Goal: Information Seeking & Learning: Learn about a topic

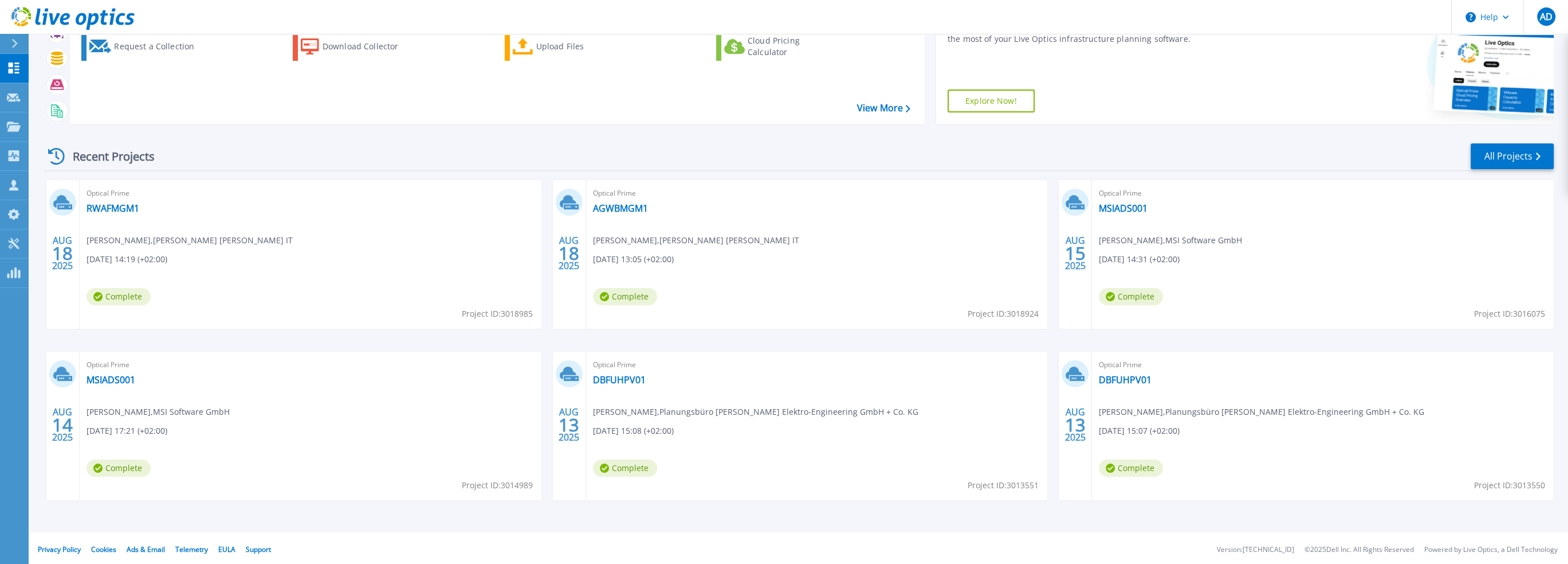
scroll to position [71, 0]
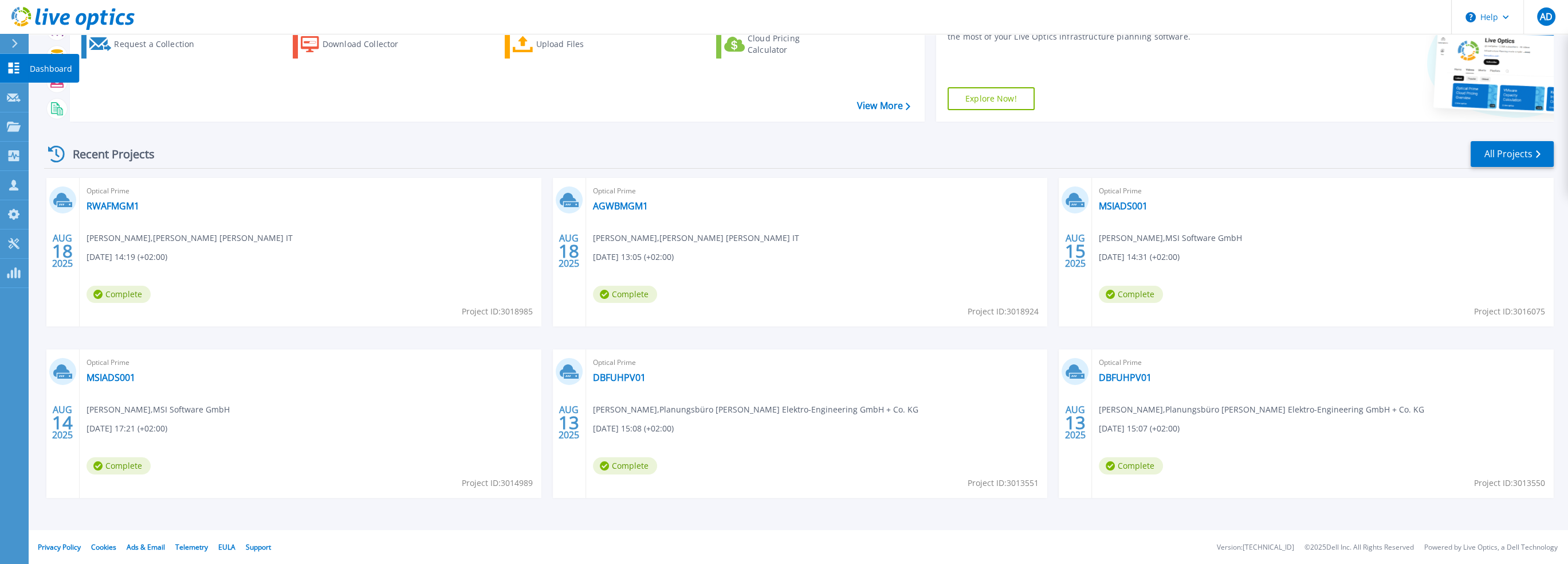
click at [5, 66] on link "Dashboard Dashboard" at bounding box center [14, 69] width 29 height 29
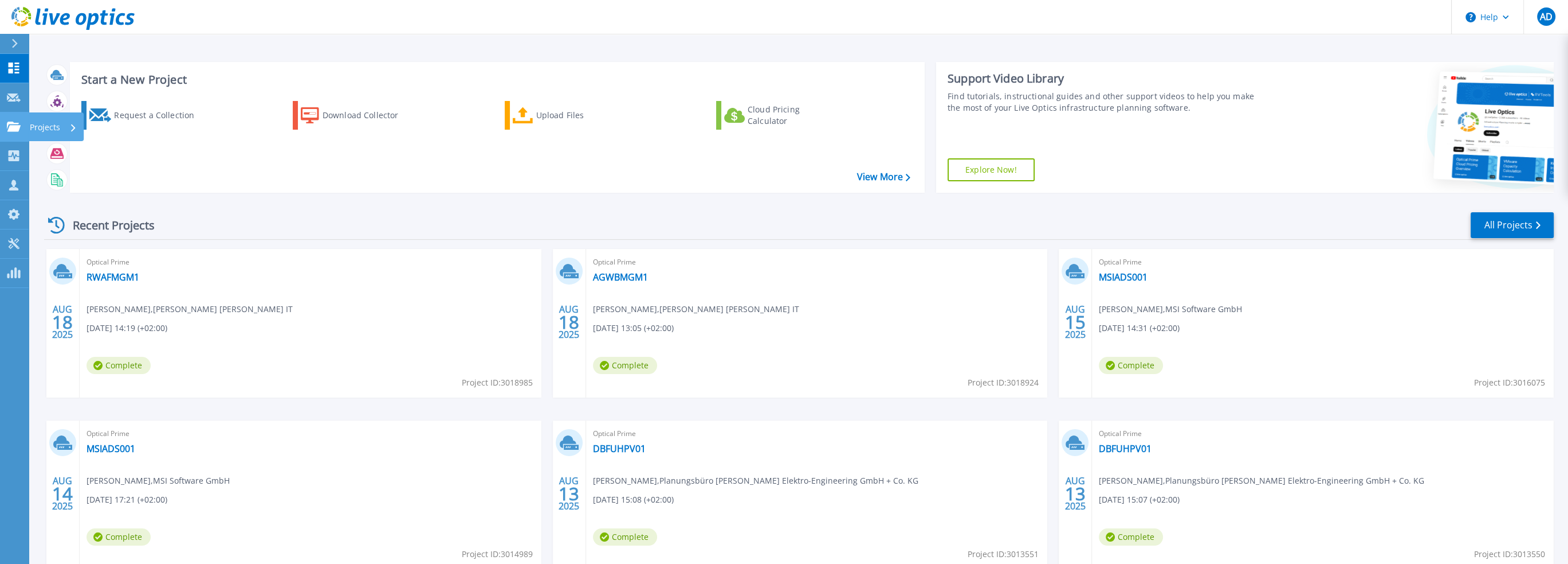
click at [8, 123] on icon at bounding box center [14, 126] width 14 height 10
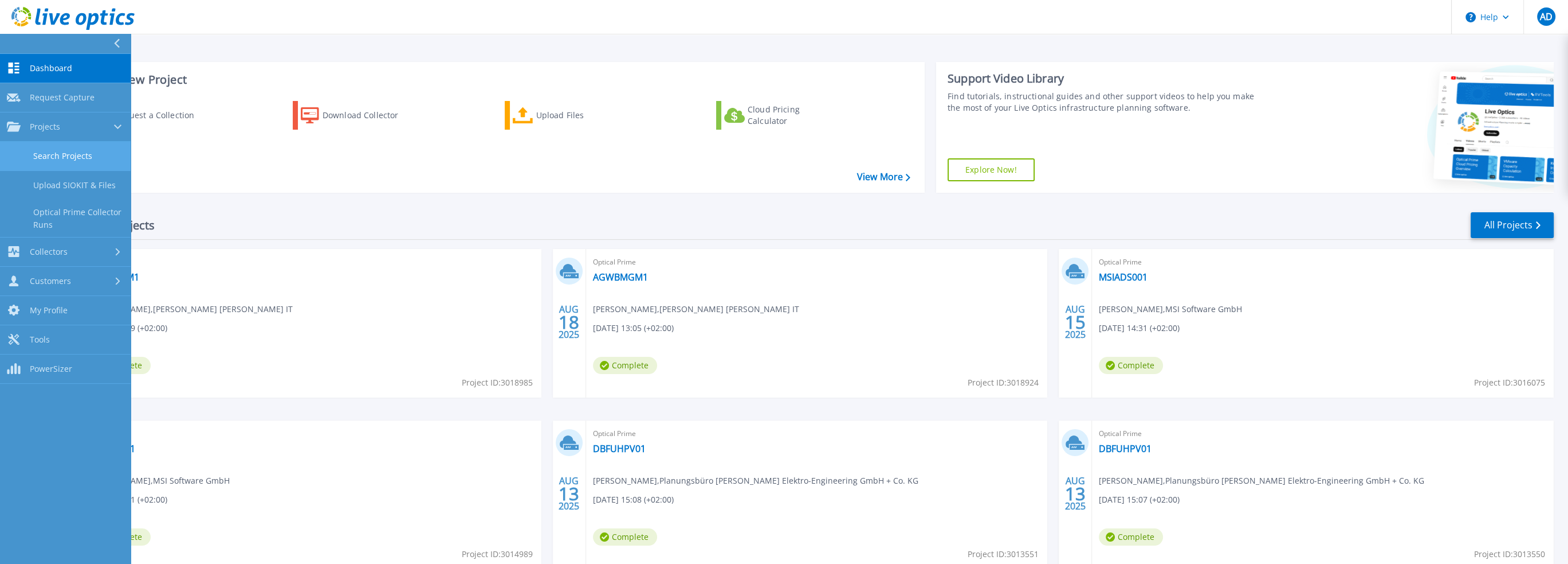
click at [64, 156] on link "Search Projects" at bounding box center [65, 156] width 131 height 29
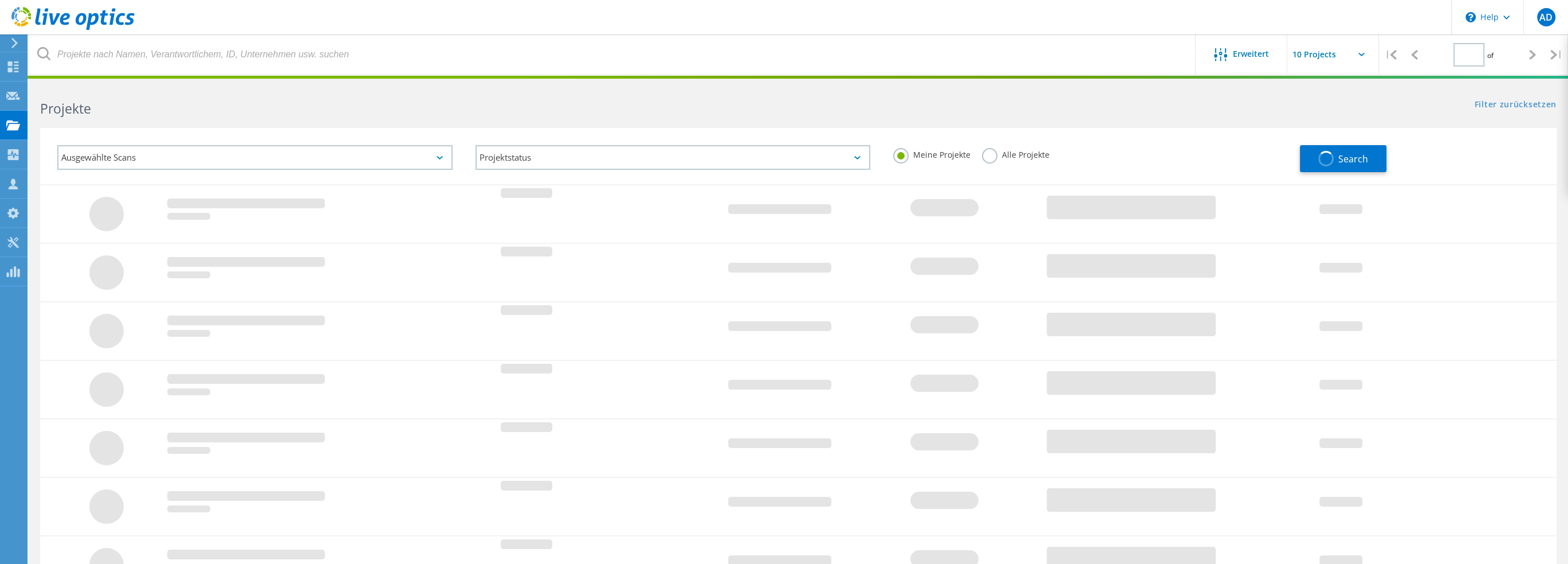
type input "1"
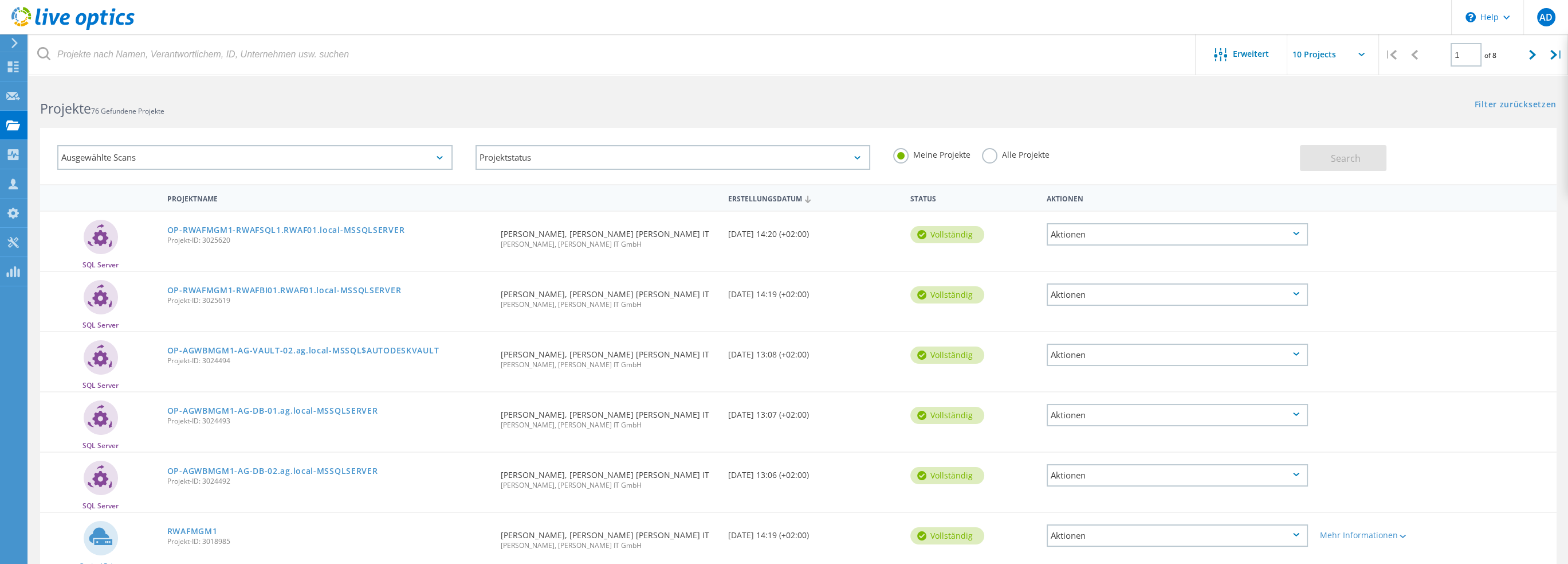
click at [312, 154] on div "Ausgewählte Scans" at bounding box center [255, 158] width 395 height 25
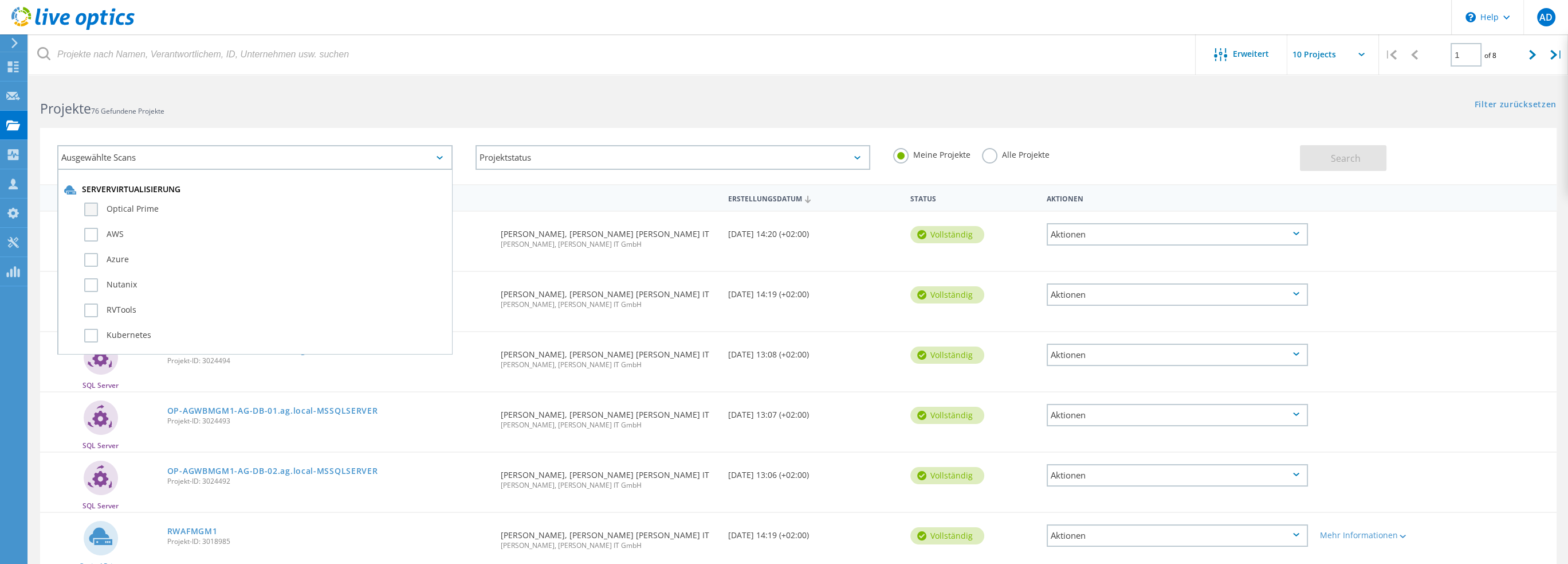
drag, startPoint x: 94, startPoint y: 217, endPoint x: 88, endPoint y: 210, distance: 9.2
click at [90, 212] on div "Optical Prime" at bounding box center [255, 212] width 381 height 25
click at [88, 210] on label "Optical Prime" at bounding box center [265, 209] width 362 height 14
click at [0, 0] on input "Optical Prime" at bounding box center [0, 0] width 0 height 0
click at [381, 100] on h2 "Projekte 76 Gefundene Projekte" at bounding box center [414, 109] width 746 height 19
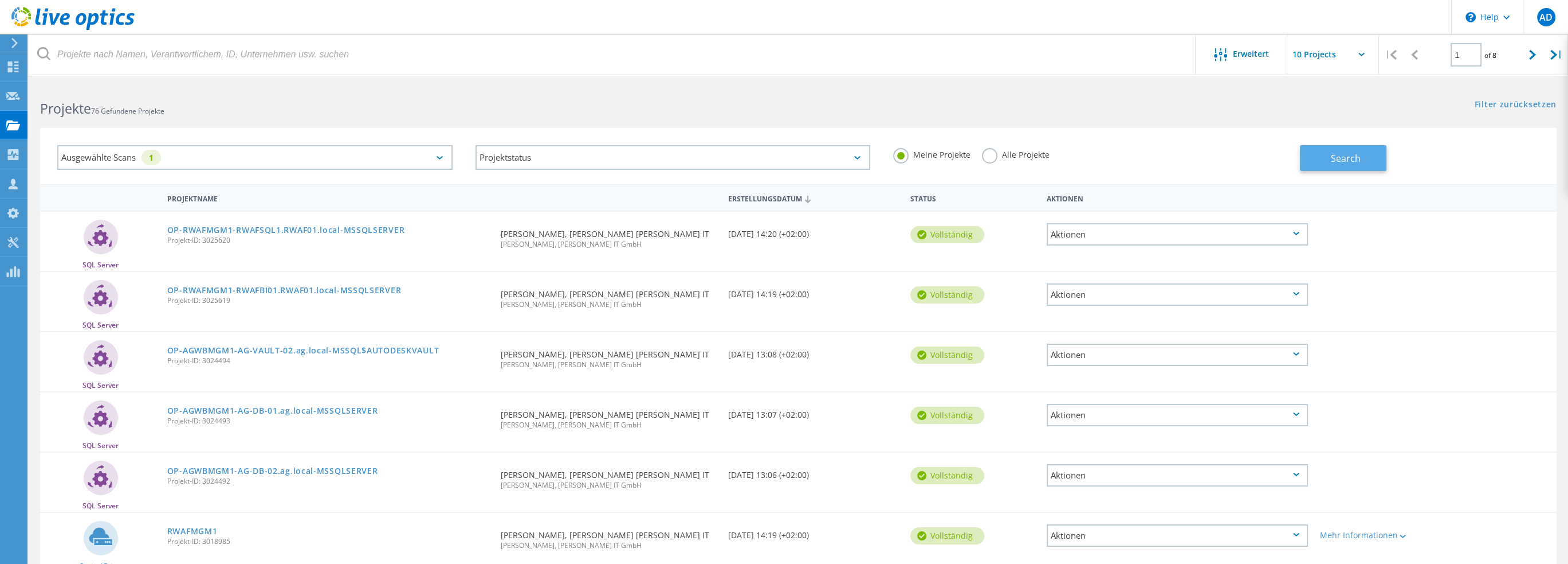
click at [1373, 148] on button "Search" at bounding box center [1343, 158] width 86 height 26
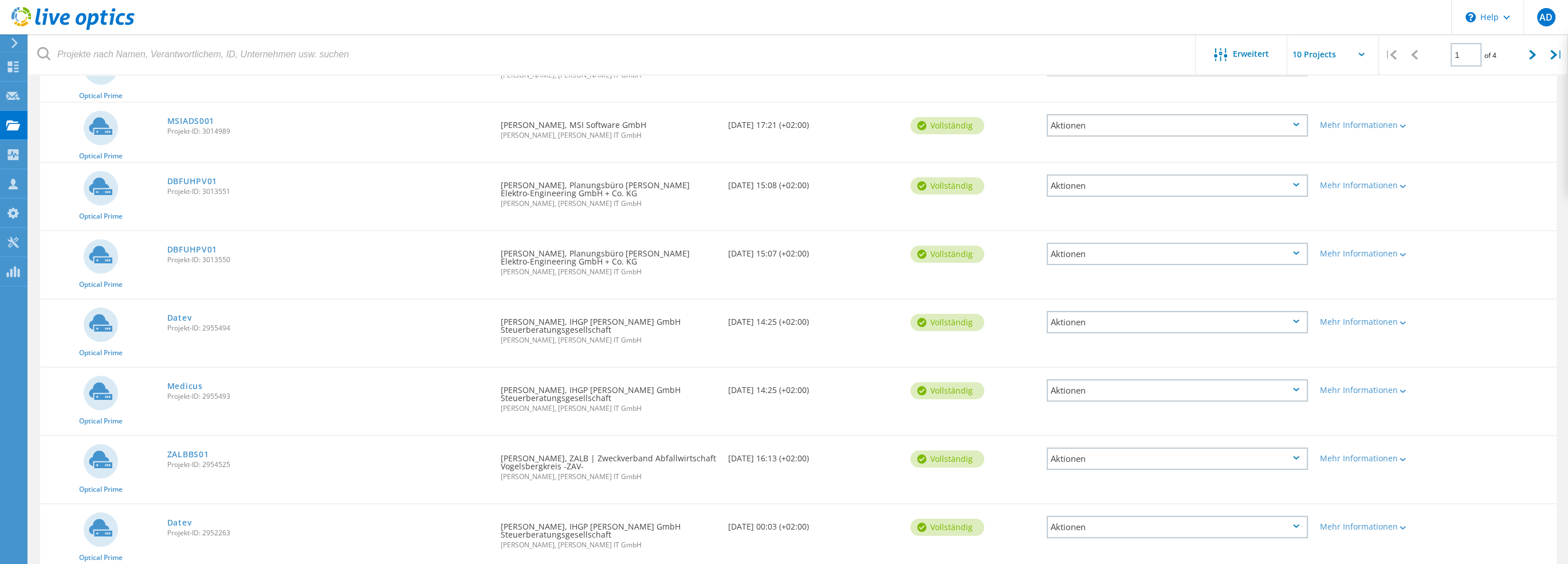
scroll to position [340, 0]
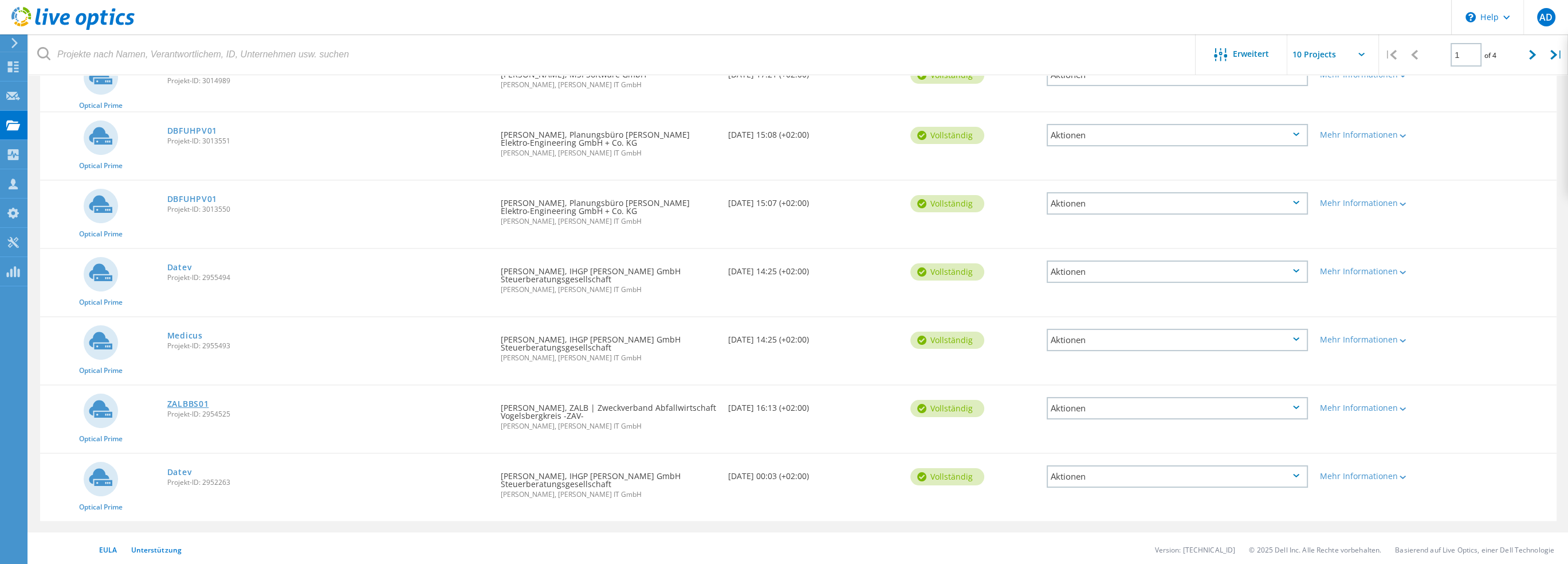
click at [188, 400] on link "ZALBBS01" at bounding box center [188, 404] width 42 height 8
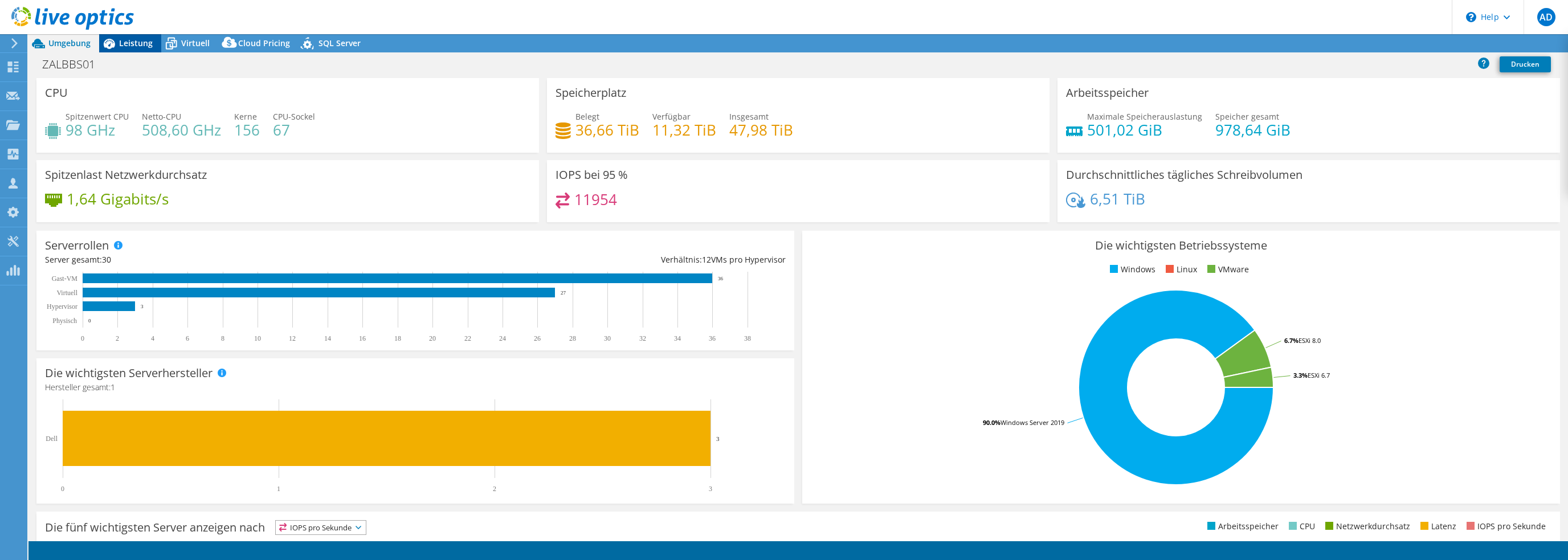
click at [138, 40] on span "Leistung" at bounding box center [135, 43] width 33 height 11
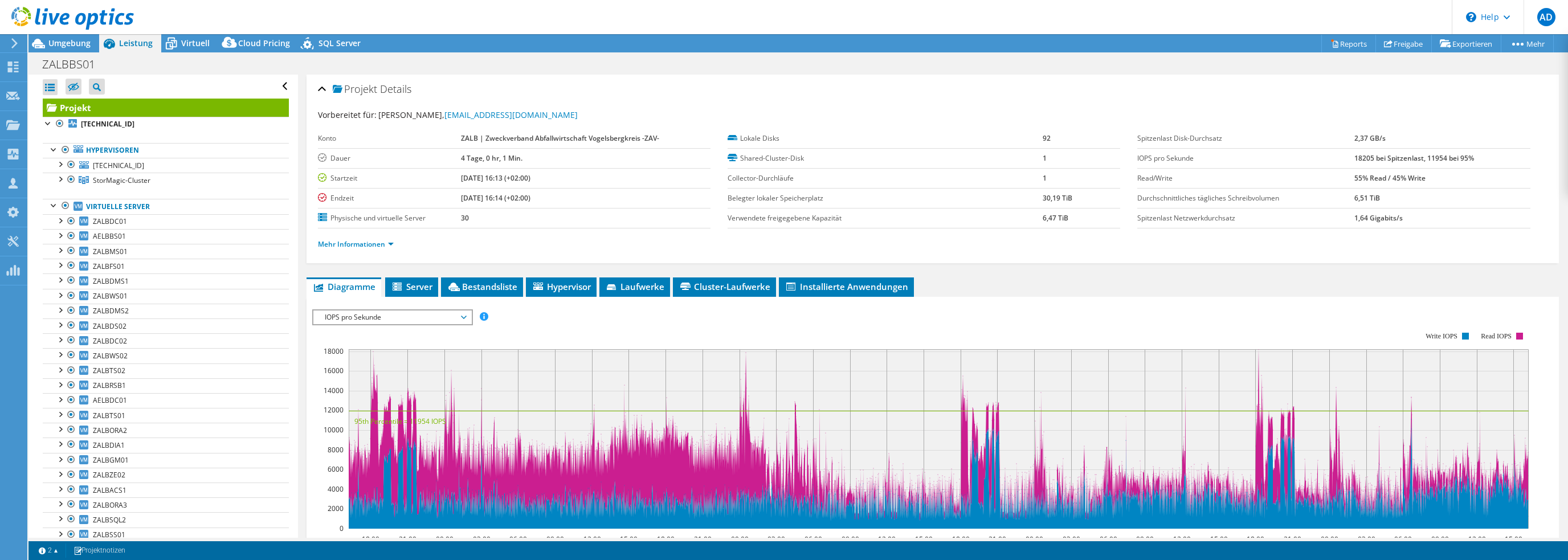
select select "USD"
click at [64, 205] on div at bounding box center [65, 205] width 12 height 14
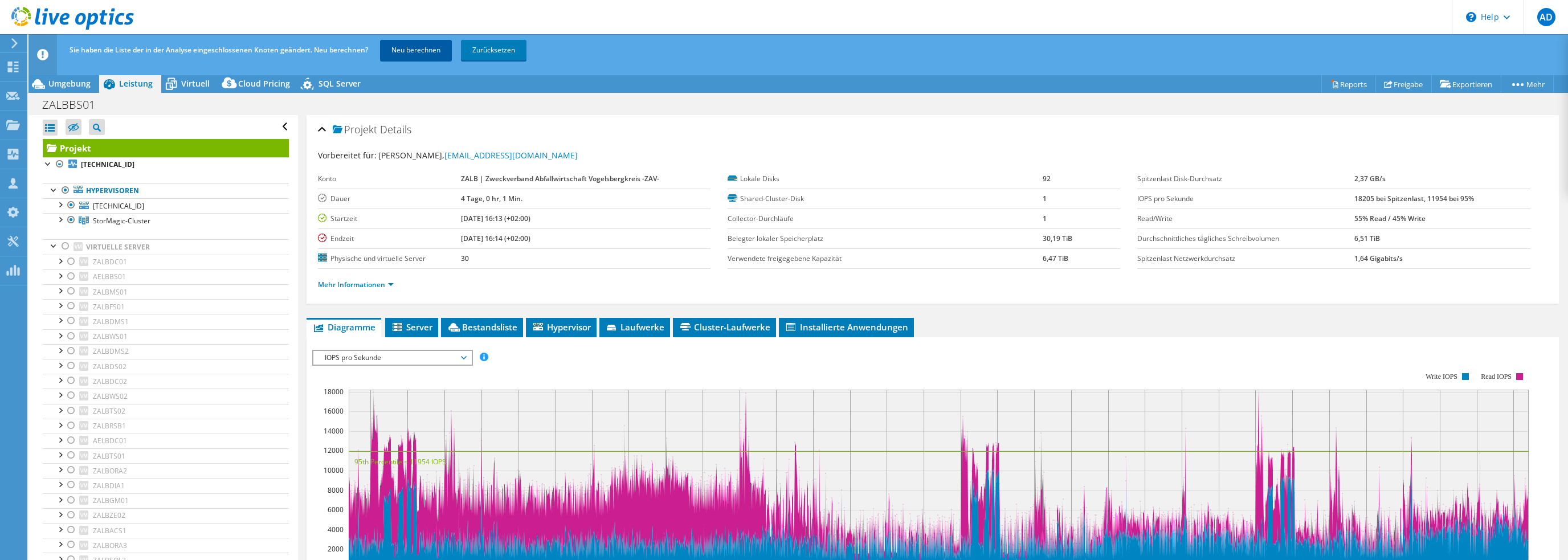
click at [423, 45] on link "Neu berechnen" at bounding box center [415, 50] width 71 height 20
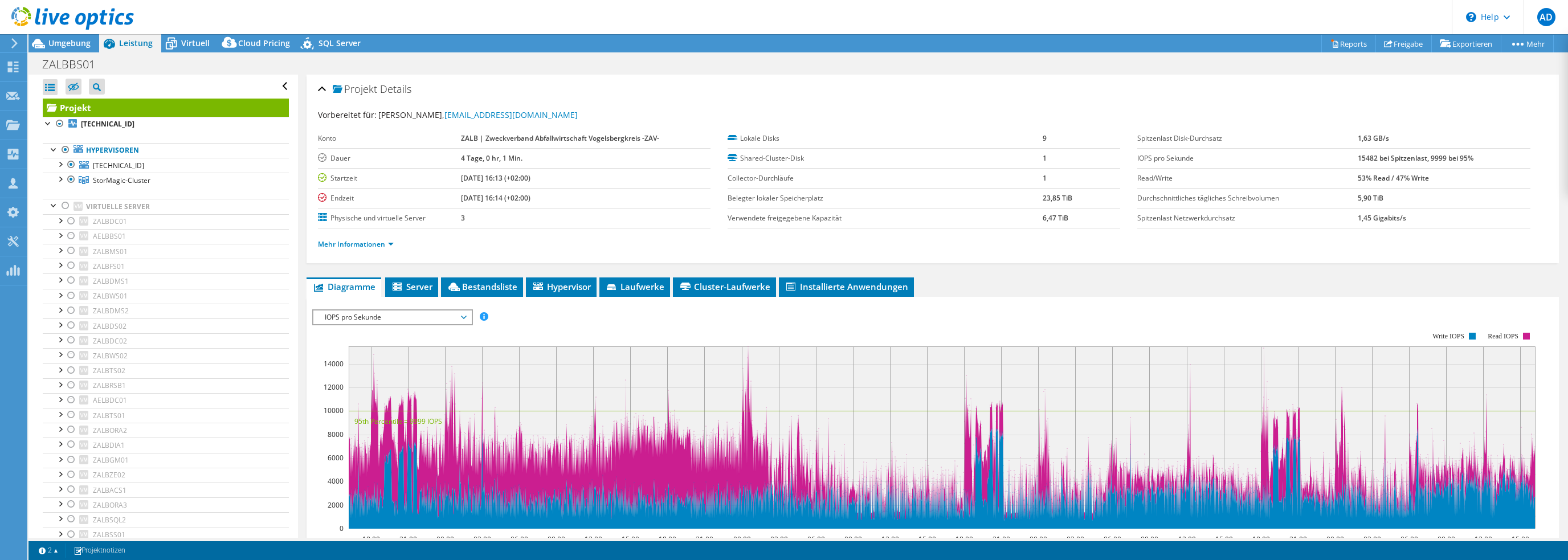
click at [355, 314] on span "IOPS pro Sekunde" at bounding box center [392, 317] width 146 height 14
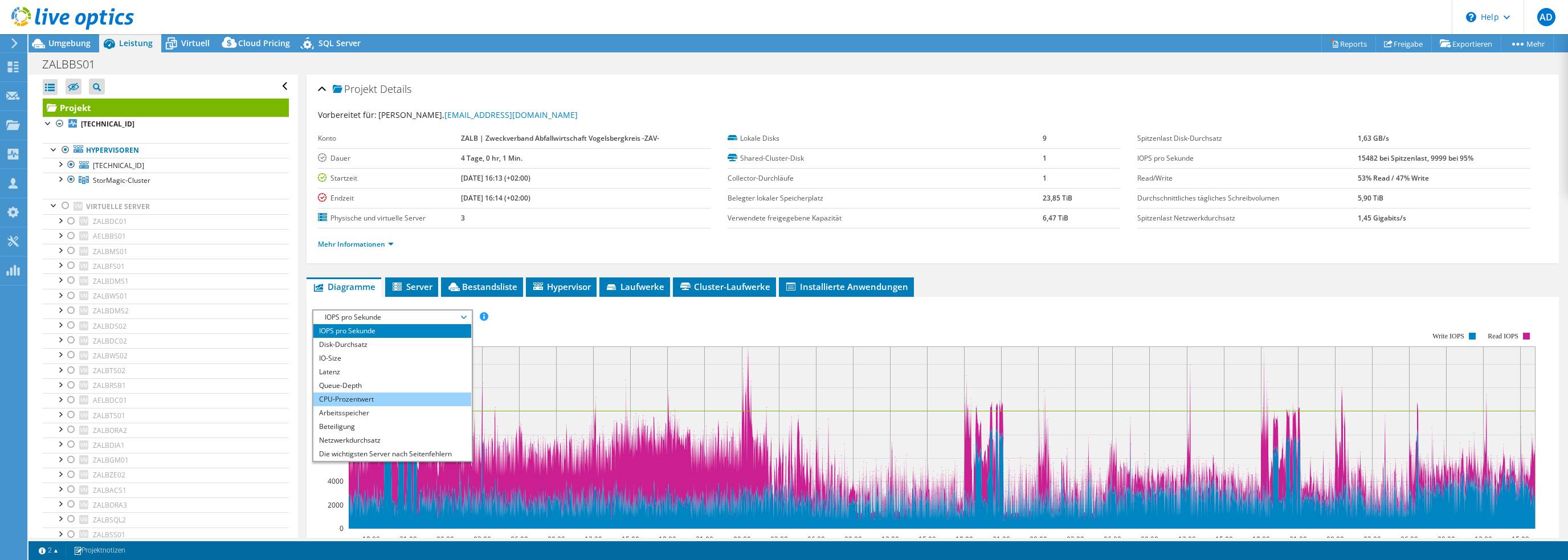
click at [342, 396] on li "CPU-Prozentwert" at bounding box center [392, 399] width 158 height 14
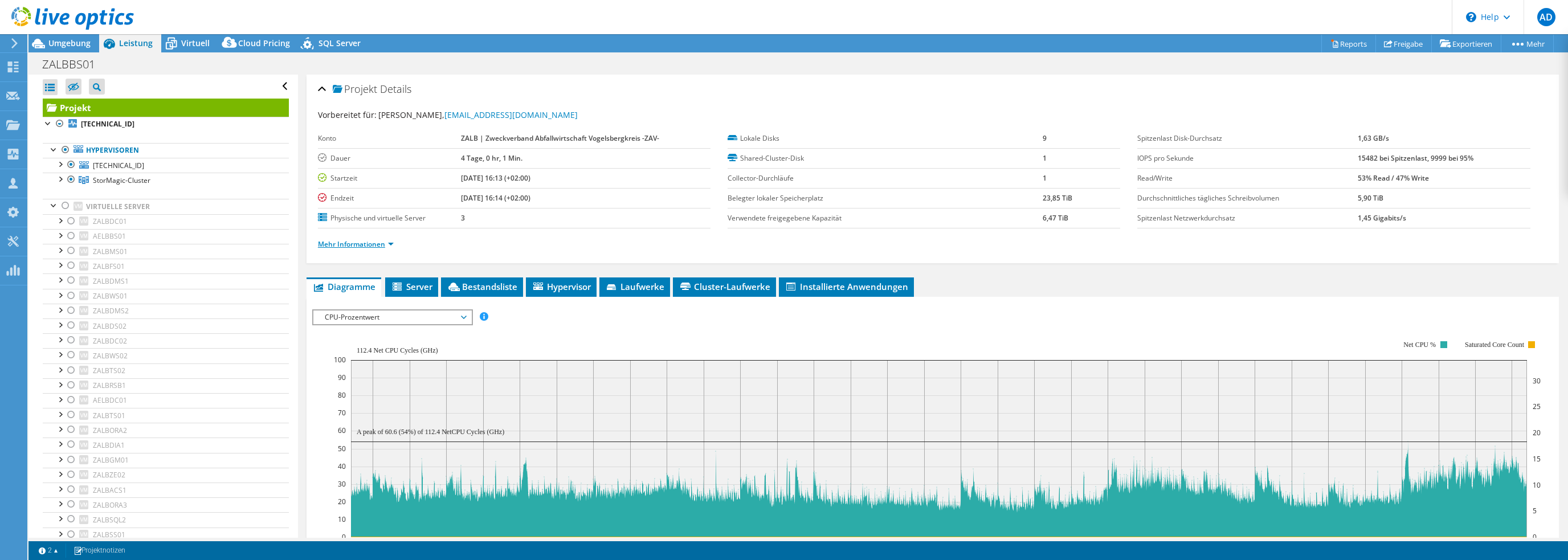
click at [355, 239] on link "Mehr Informationen" at bounding box center [355, 244] width 76 height 10
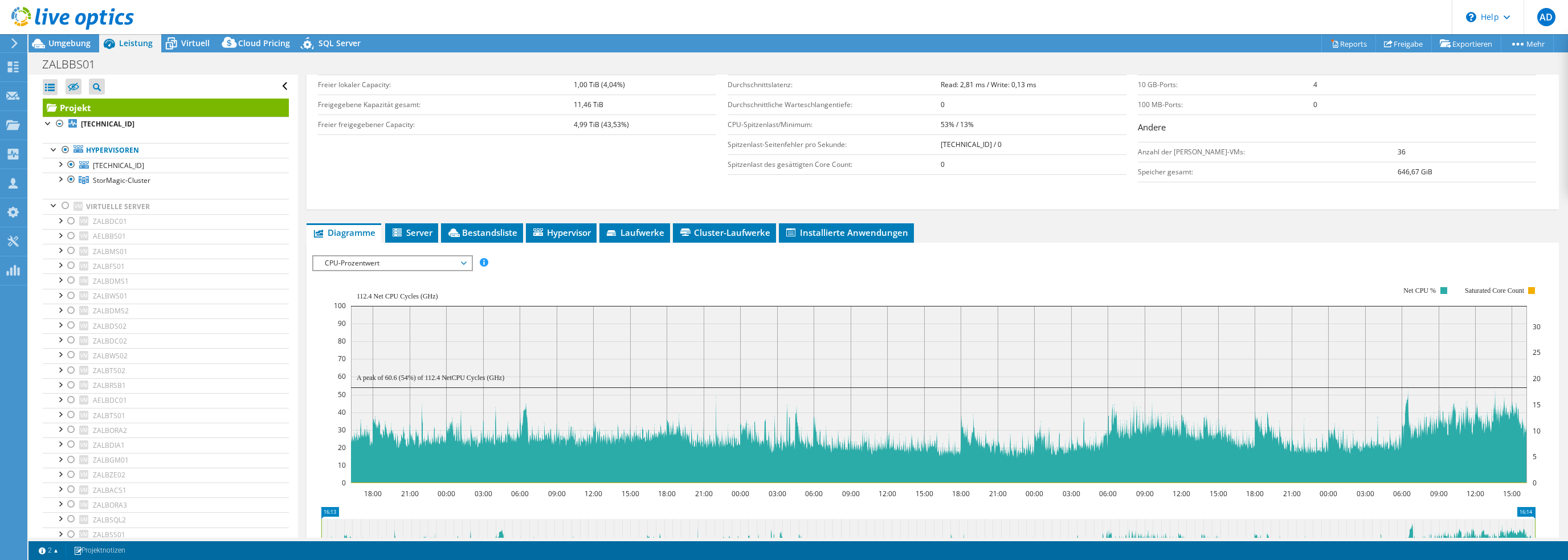
scroll to position [228, 0]
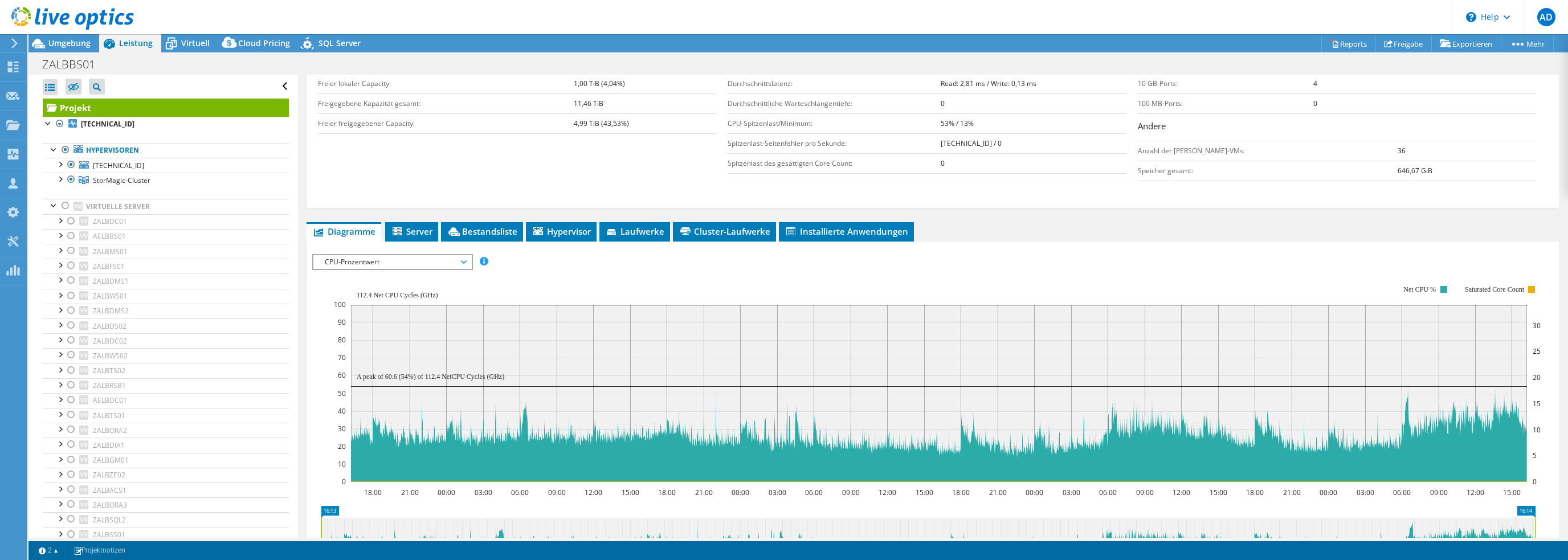
click at [375, 256] on span "CPU-Prozentwert" at bounding box center [392, 262] width 146 height 14
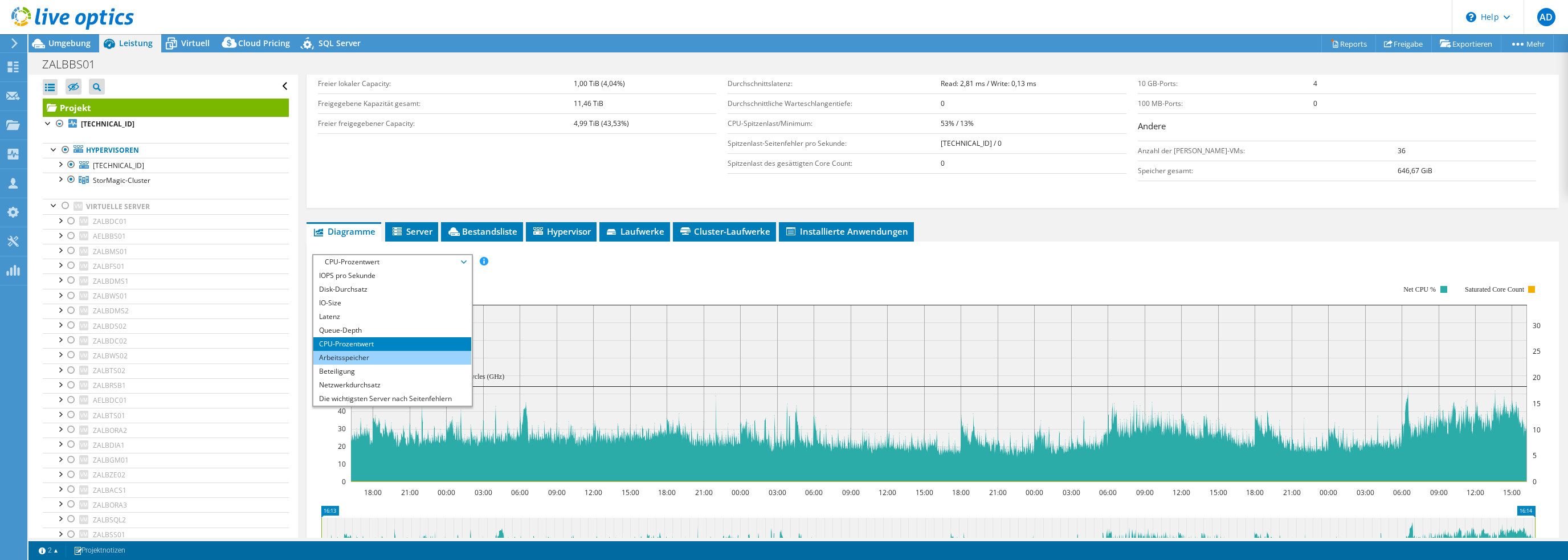
click at [338, 357] on li "Arbeitsspeicher" at bounding box center [392, 357] width 158 height 14
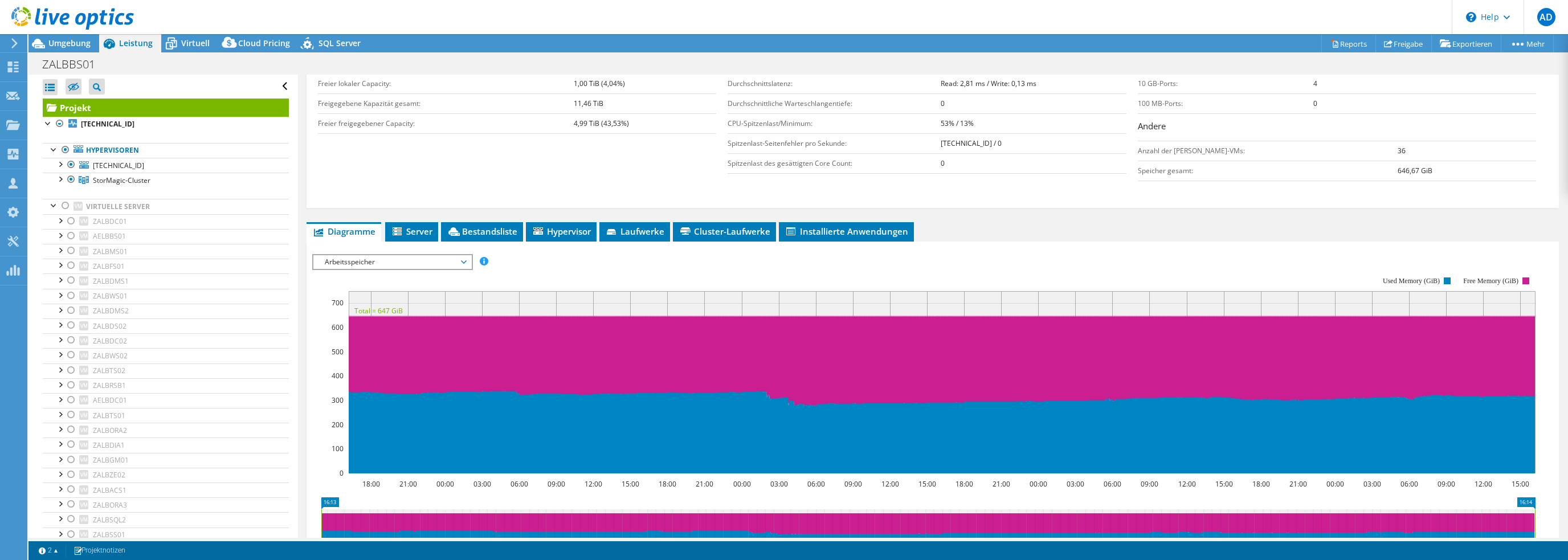
click at [364, 261] on span "Arbeitsspeicher" at bounding box center [392, 262] width 146 height 14
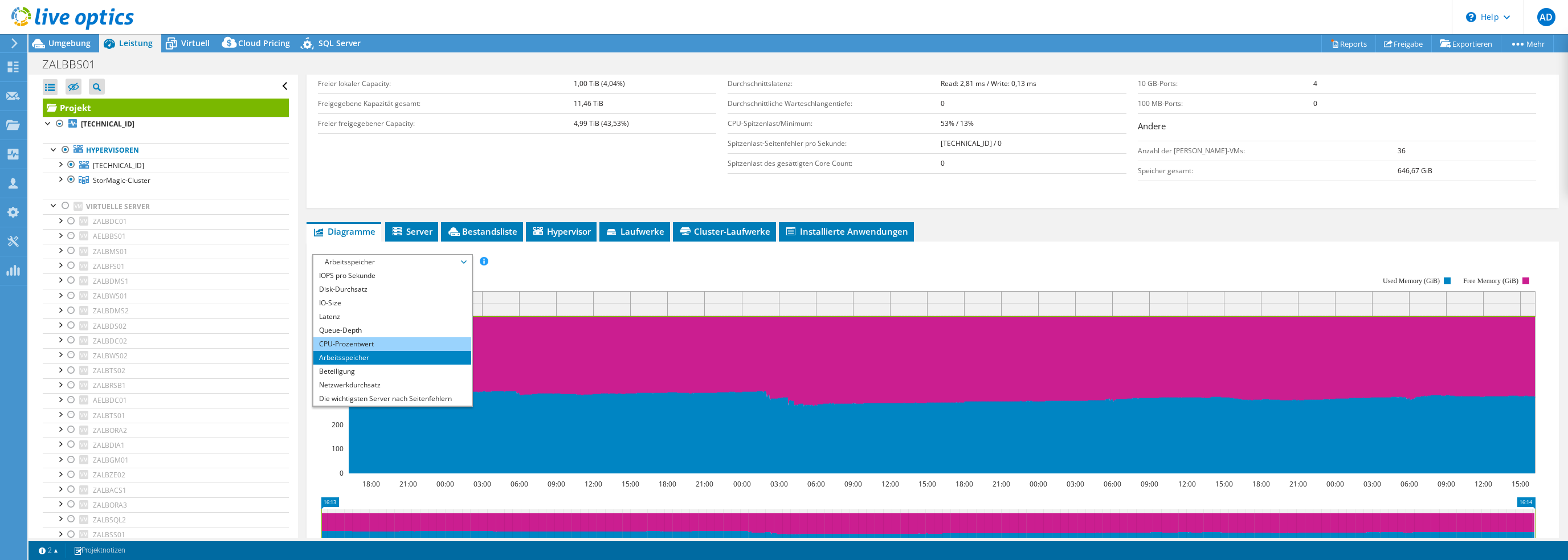
click at [356, 340] on li "CPU-Prozentwert" at bounding box center [392, 344] width 158 height 14
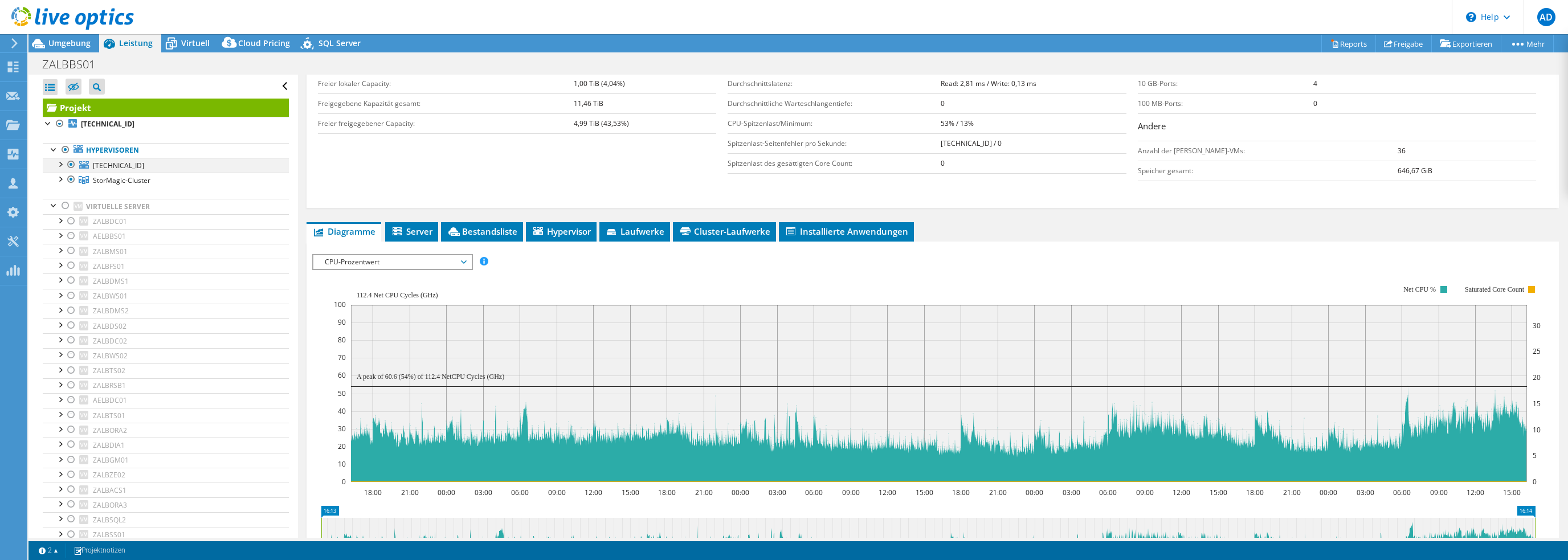
click at [62, 165] on div at bounding box center [59, 163] width 12 height 12
click at [59, 166] on div at bounding box center [59, 163] width 12 height 12
click at [65, 182] on div at bounding box center [71, 180] width 12 height 14
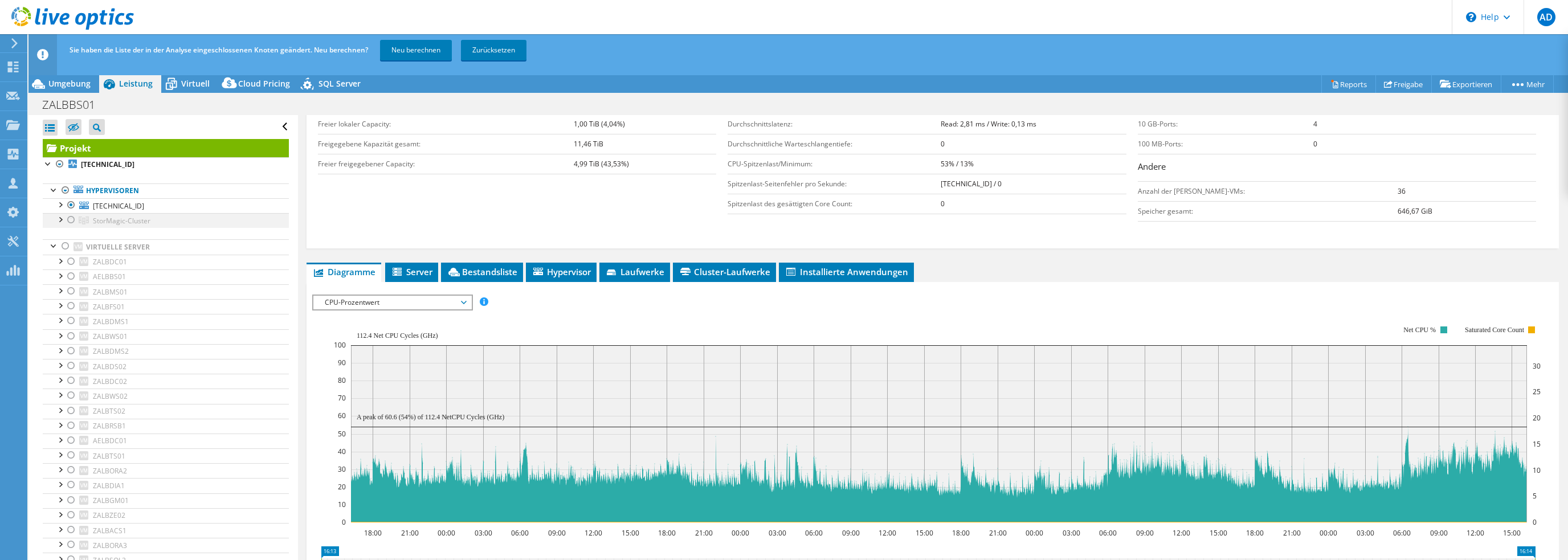
click at [70, 221] on div at bounding box center [71, 220] width 12 height 14
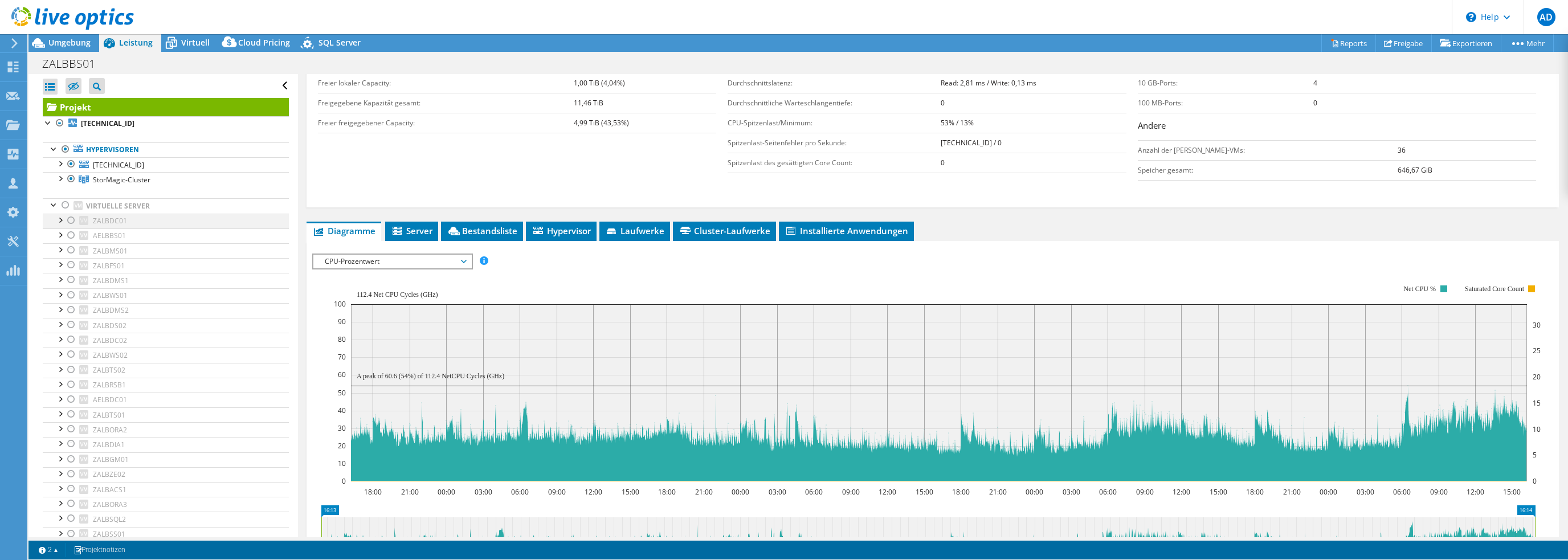
click at [57, 220] on div at bounding box center [59, 219] width 12 height 12
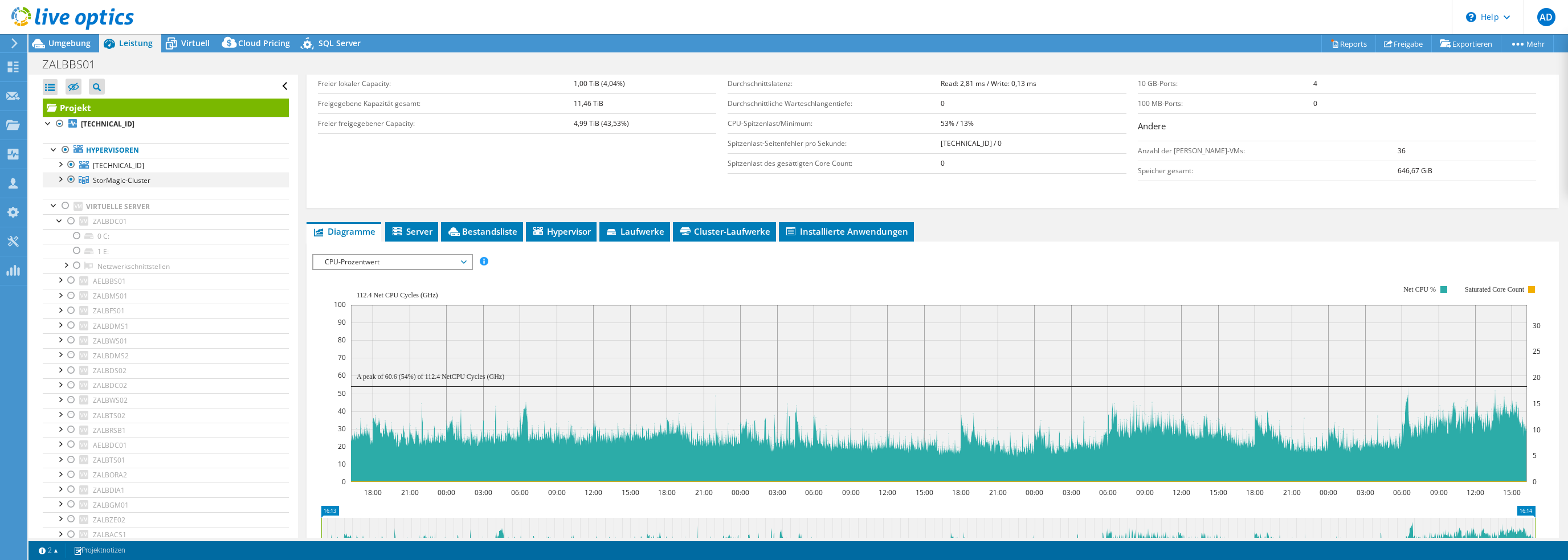
click at [61, 176] on div at bounding box center [59, 178] width 12 height 12
click at [114, 193] on link "[TECHNICAL_ID]" at bounding box center [165, 195] width 246 height 15
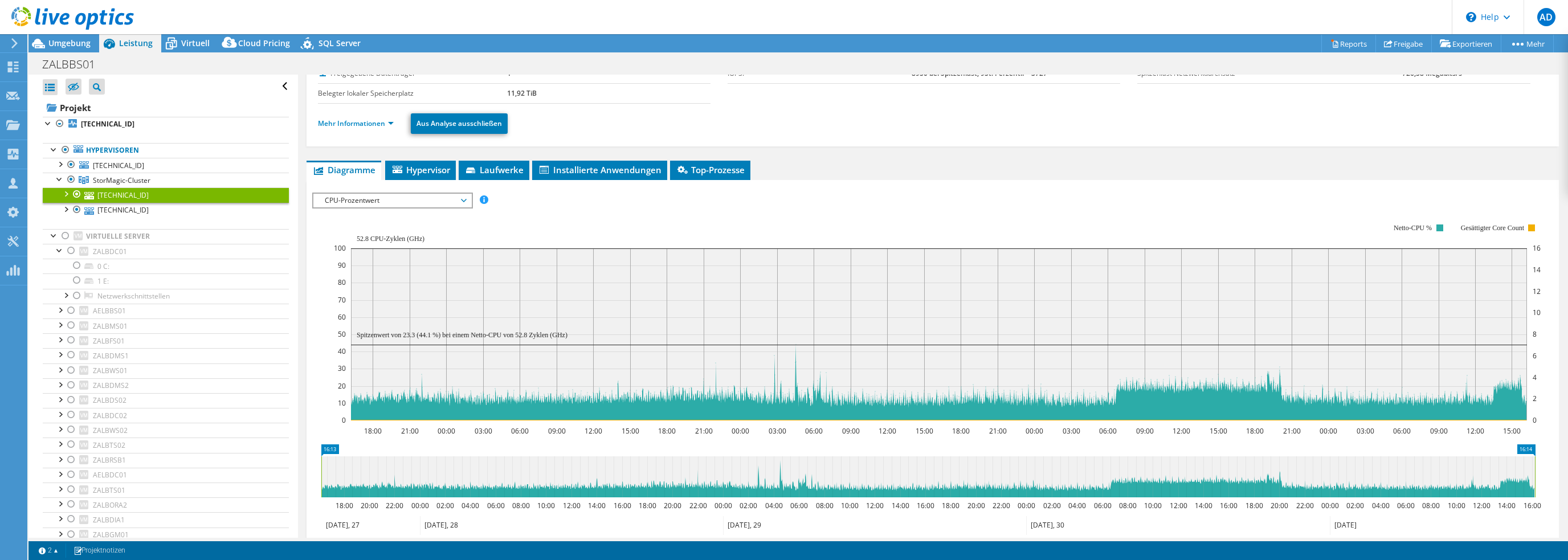
scroll to position [24, 0]
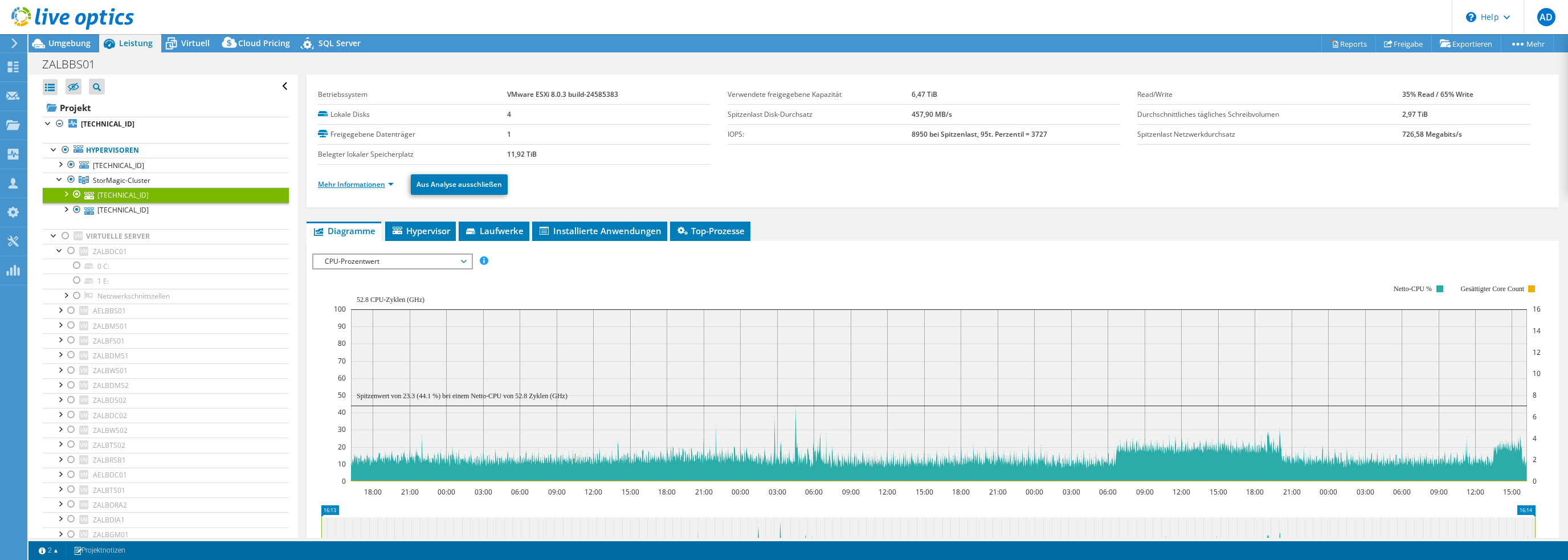
click at [333, 180] on link "Mehr Informationen" at bounding box center [355, 184] width 76 height 10
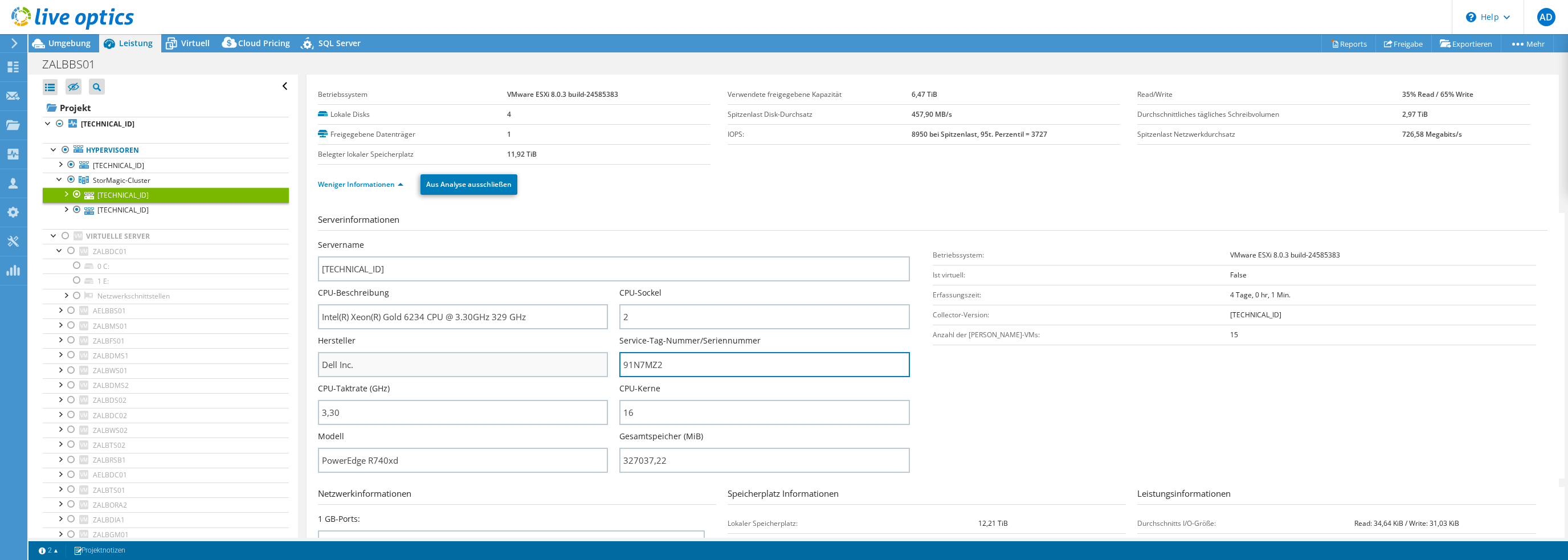
drag, startPoint x: 665, startPoint y: 365, endPoint x: 567, endPoint y: 362, distance: 98.0
click at [567, 239] on div "Servername [TECHNICAL_ID] CPU-Beschreibung Intel(R) Xeon(R) Gold 6234 CPU @ 3.3…" at bounding box center [620, 239] width 603 height 0
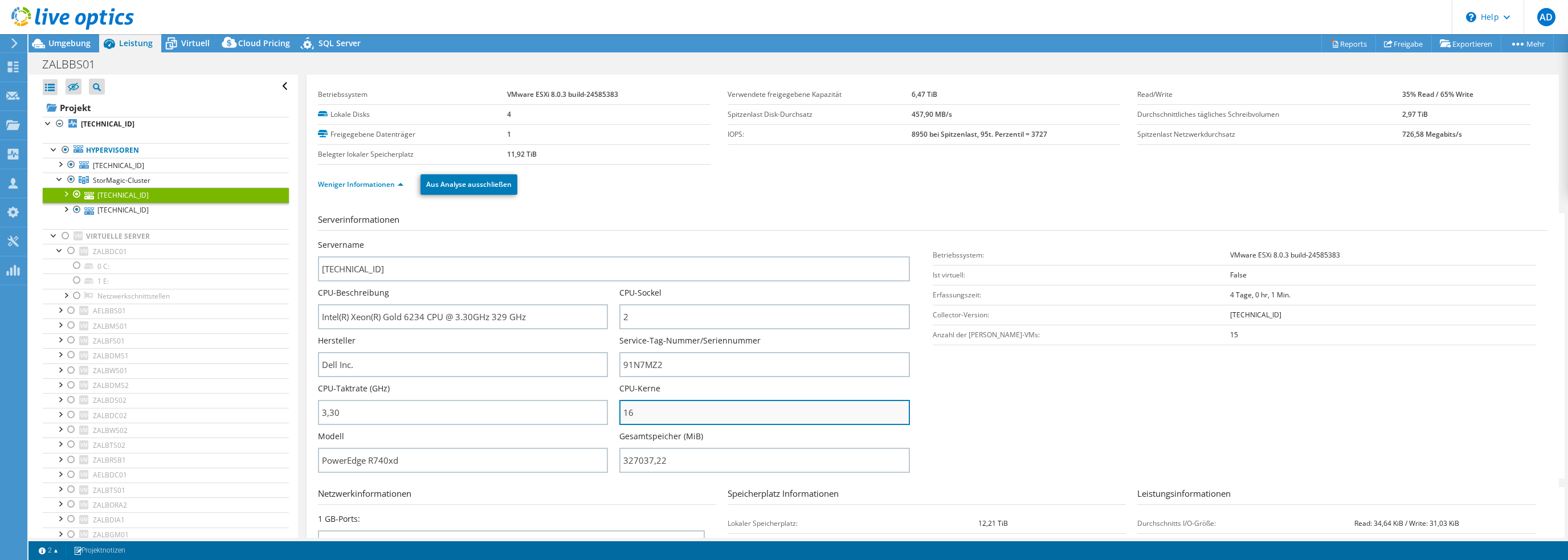
click at [657, 408] on input "16" at bounding box center [765, 412] width 290 height 25
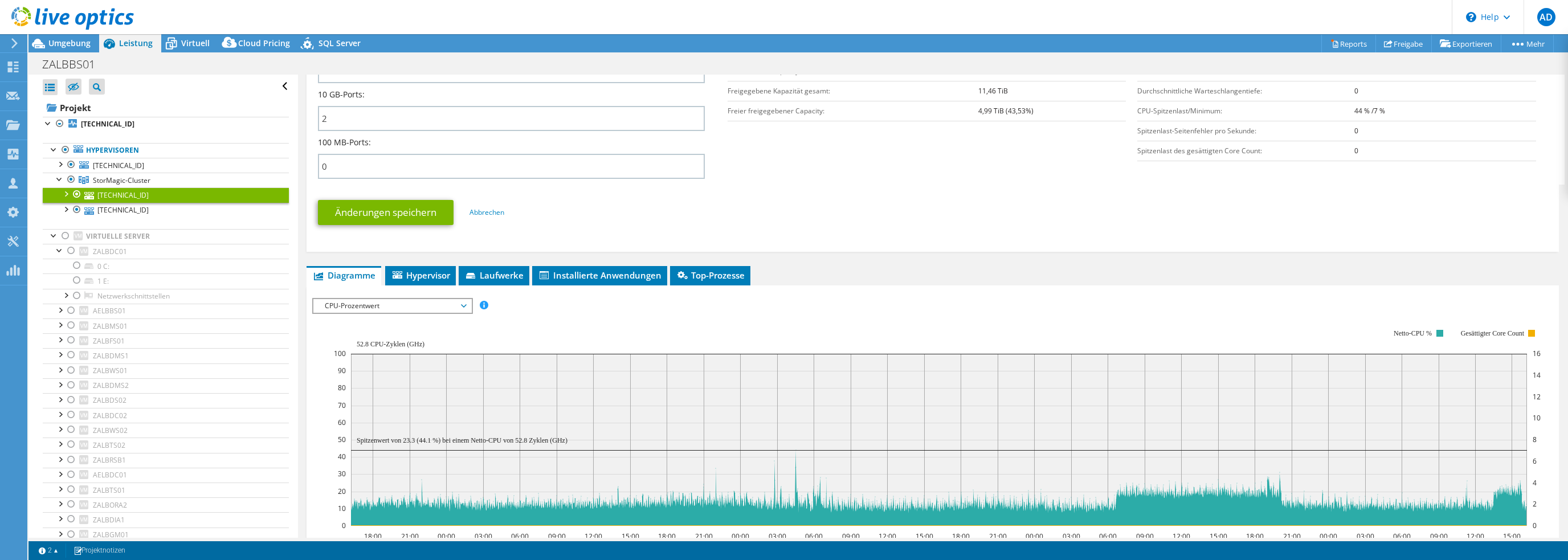
scroll to position [480, 0]
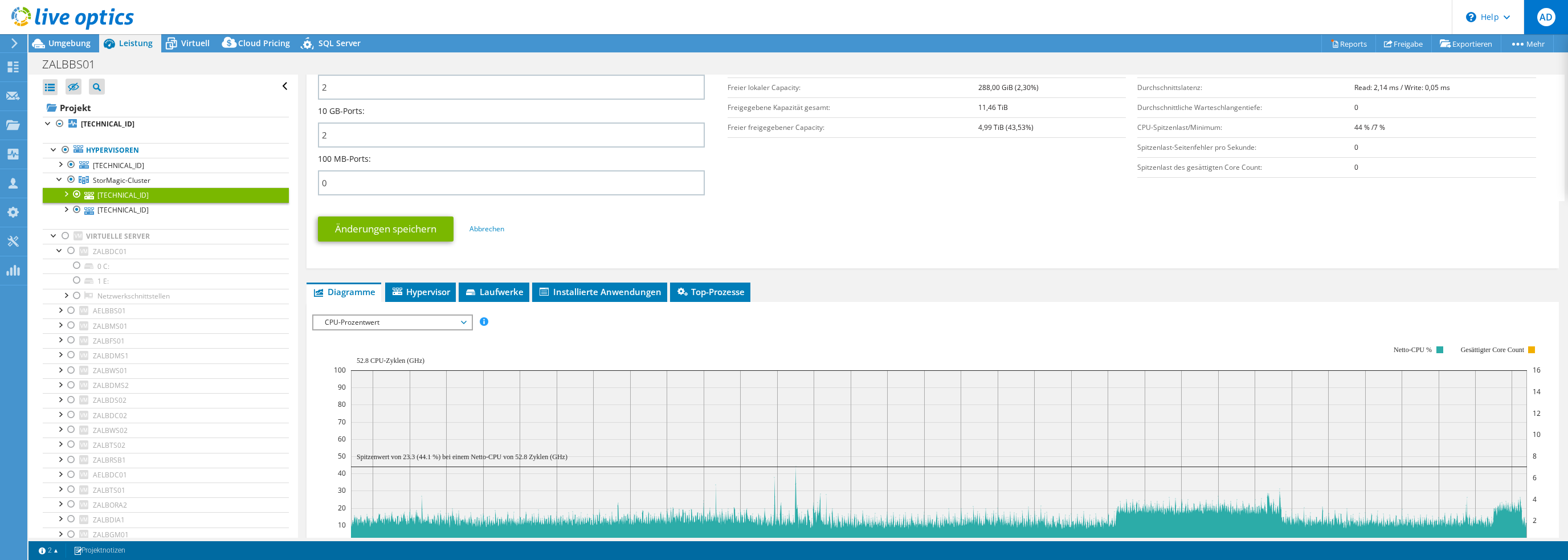
click at [1538, 22] on span "AD" at bounding box center [1546, 17] width 18 height 18
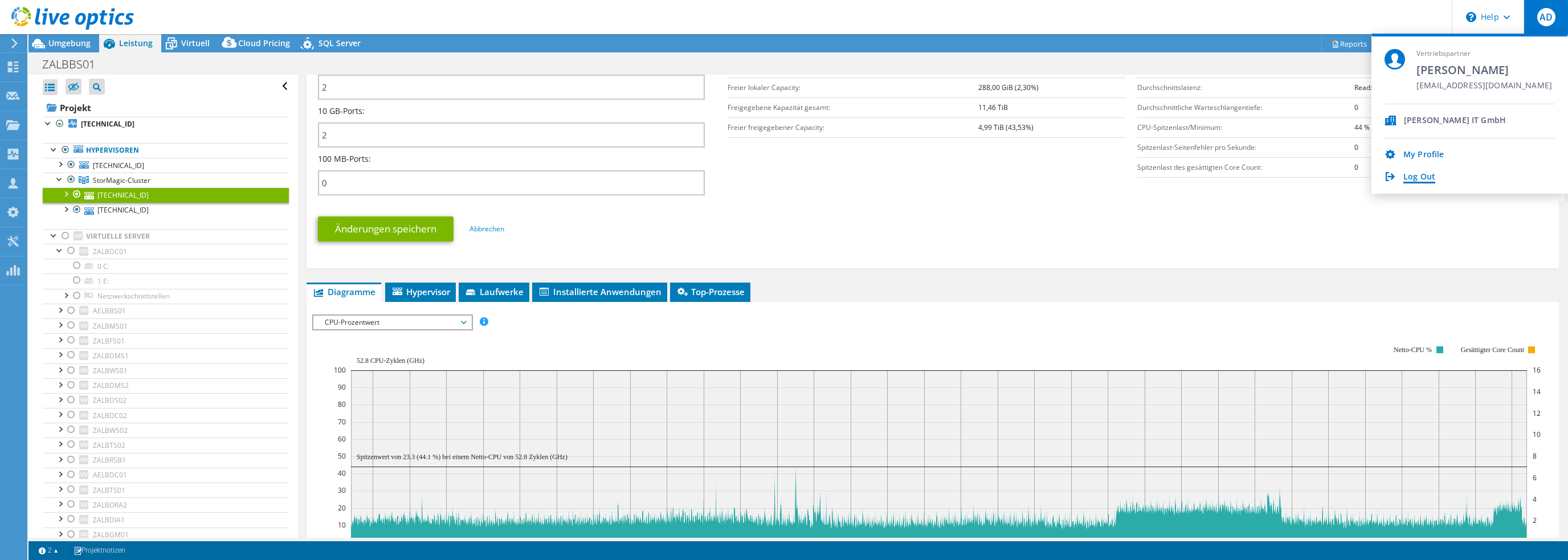
drag, startPoint x: 1400, startPoint y: 180, endPoint x: 1408, endPoint y: 178, distance: 8.2
click at [1401, 179] on div "Log Out" at bounding box center [1469, 178] width 170 height 11
click at [1409, 177] on link "Log Out" at bounding box center [1419, 178] width 32 height 11
